Goal: Transaction & Acquisition: Purchase product/service

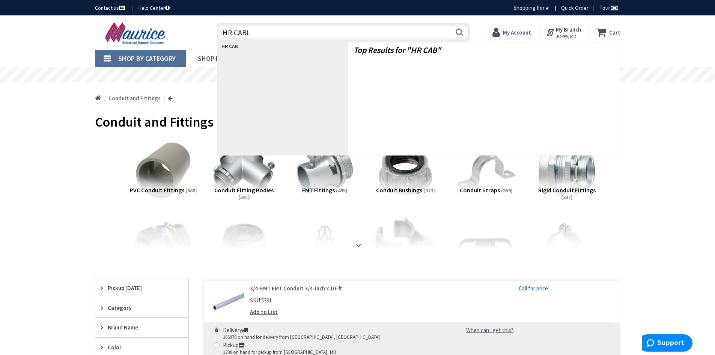
type input "HR CABLE"
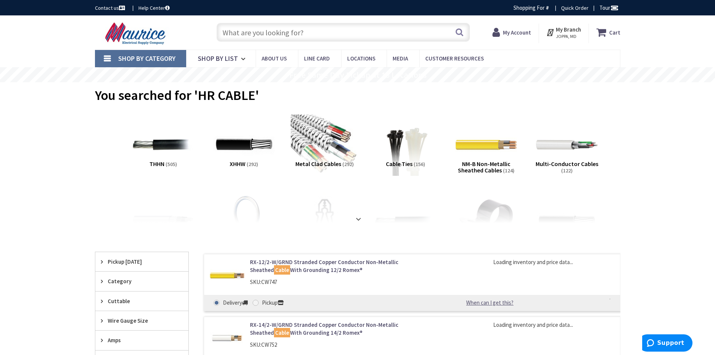
click at [326, 140] on img at bounding box center [325, 145] width 68 height 68
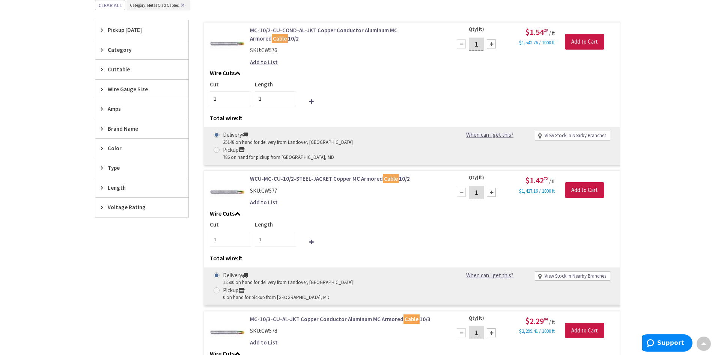
scroll to position [13, 0]
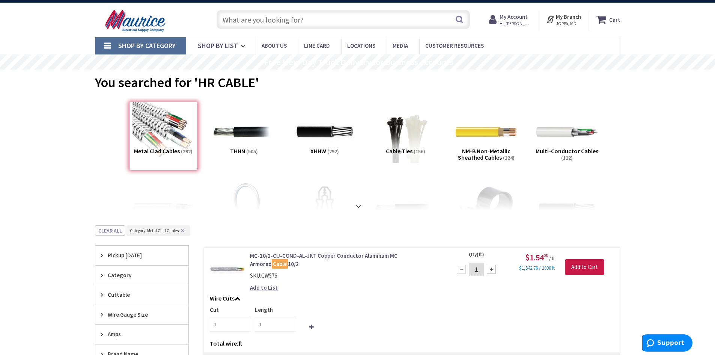
click at [331, 17] on input "text" at bounding box center [343, 19] width 253 height 19
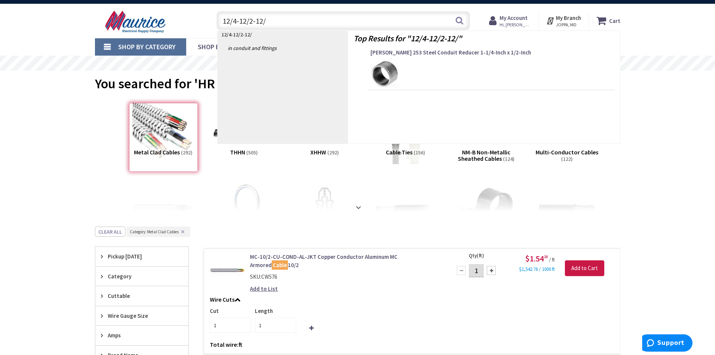
type input "12/4-12/2-12/2"
